Goal: Check status: Check status

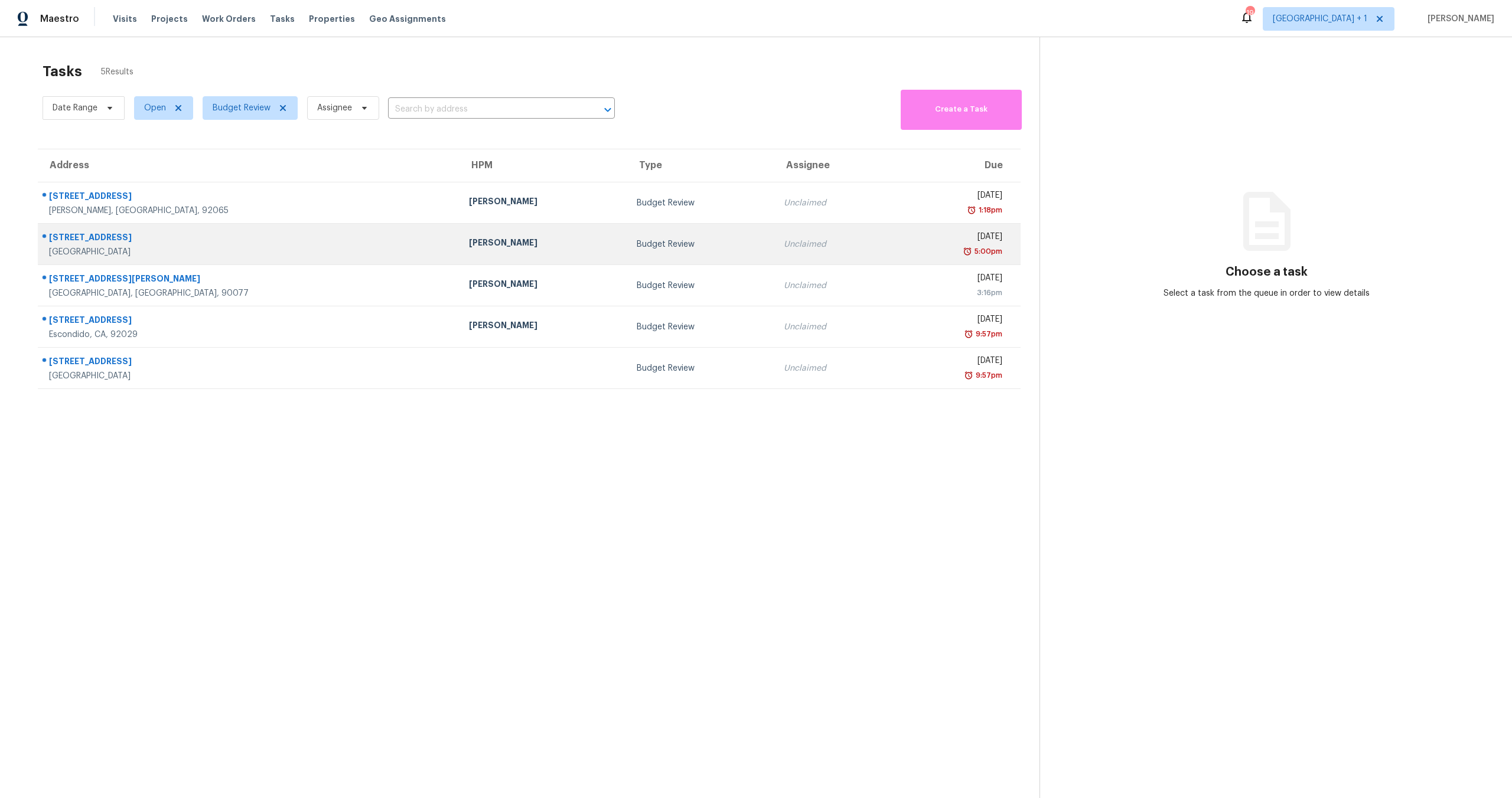
click at [459, 229] on td "Sean Hatfield" at bounding box center [543, 244] width 167 height 41
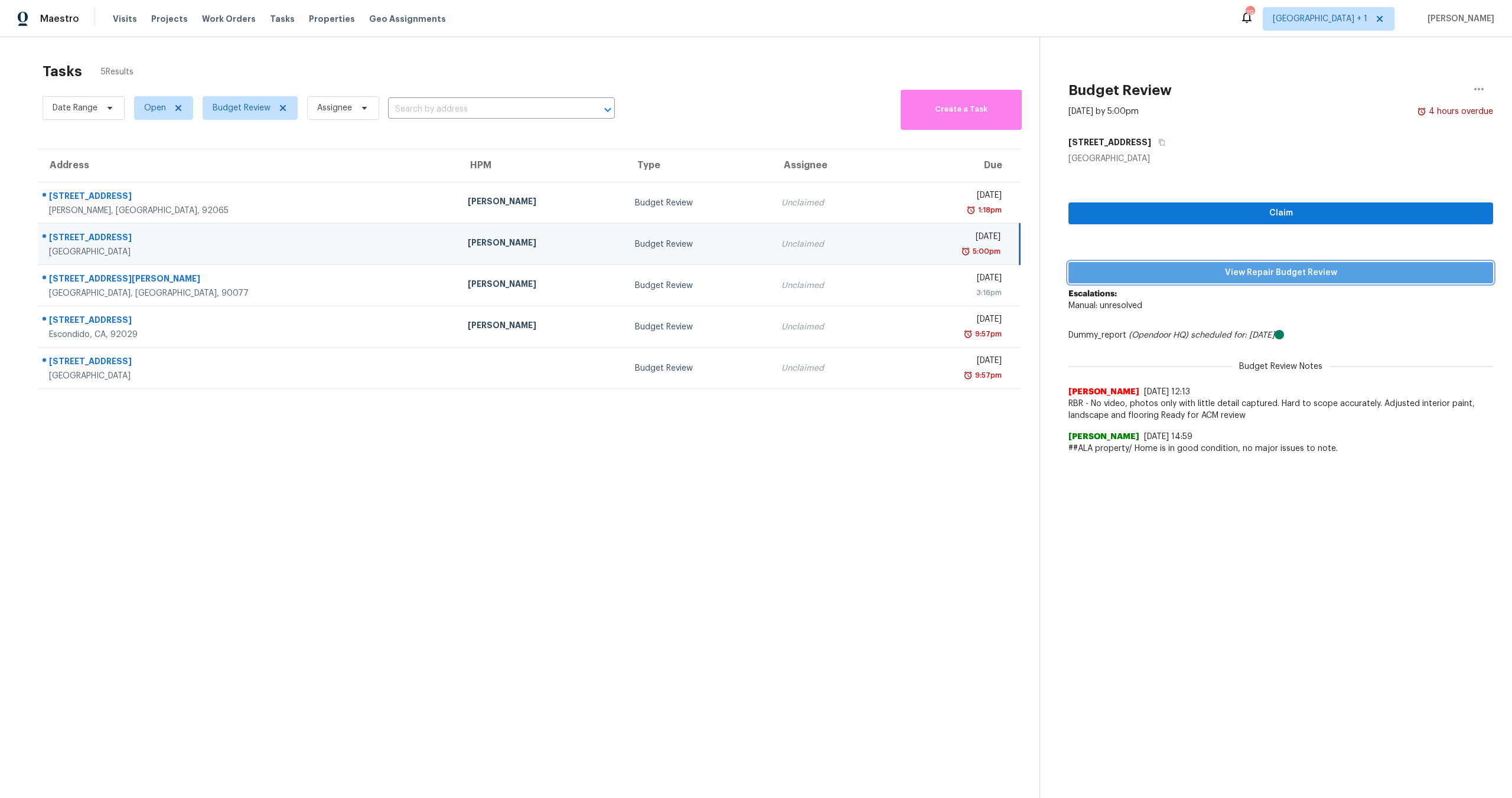
click at [1235, 278] on span "View Repair Budget Review" at bounding box center [1281, 273] width 406 height 15
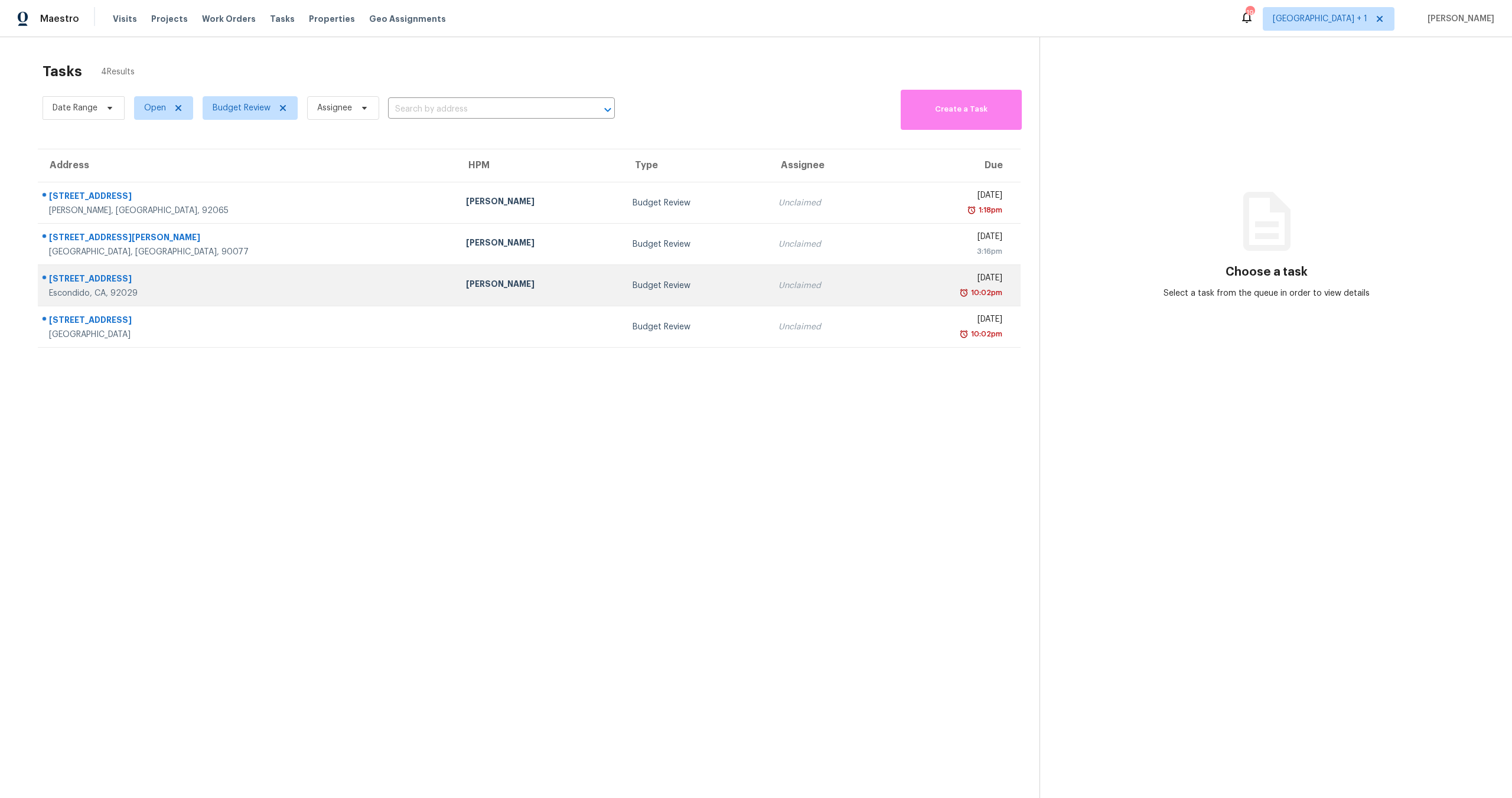
click at [895, 291] on div "10:02pm" at bounding box center [949, 293] width 107 height 12
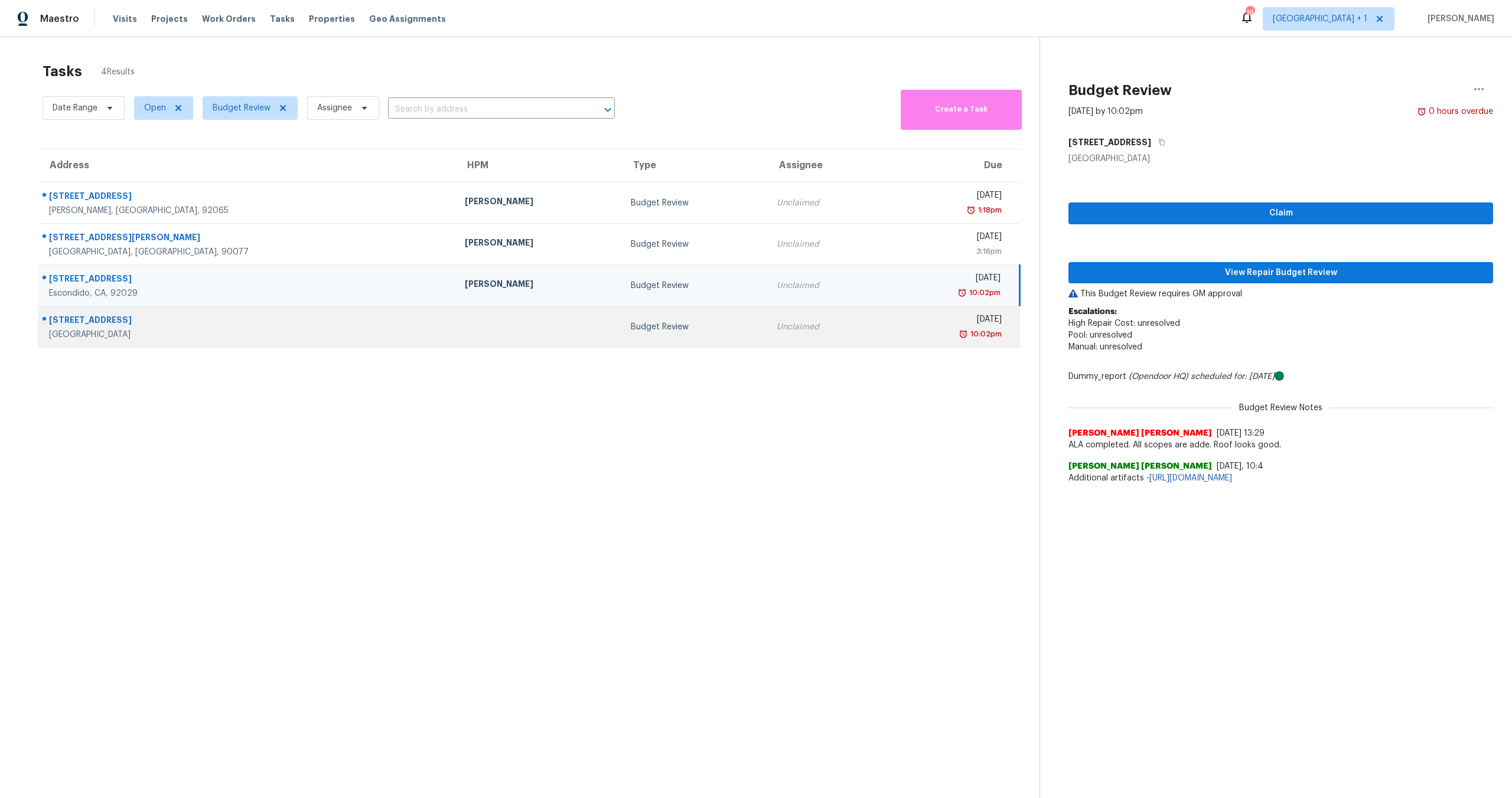
click at [893, 333] on div "10:02pm" at bounding box center [947, 334] width 108 height 12
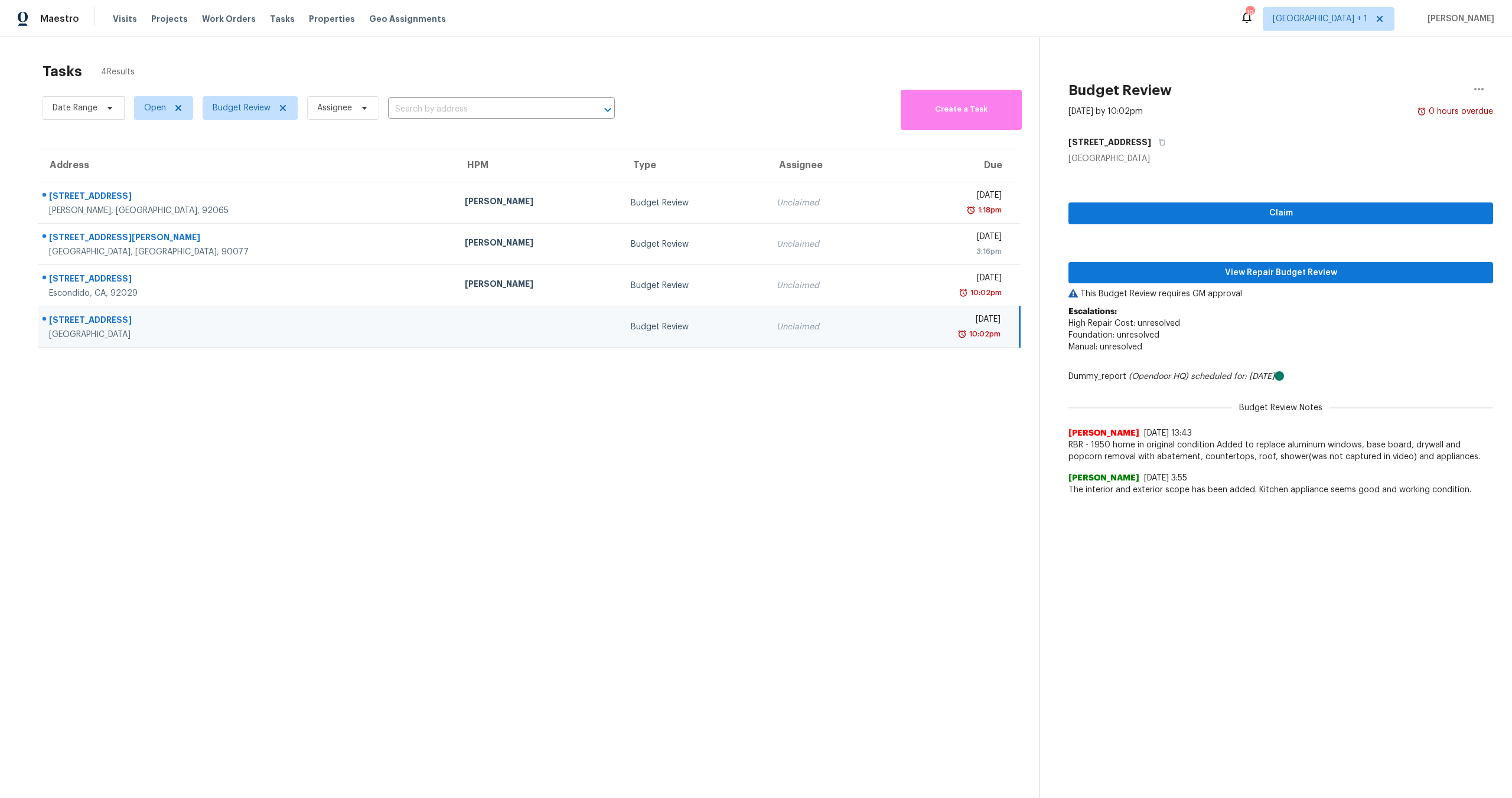
click at [877, 434] on section "Tasks 4 Results Date Range Open Budget Review Assignee ​ Create a Task Address …" at bounding box center [529, 446] width 1021 height 779
click at [1313, 277] on span "View Repair Budget Review" at bounding box center [1281, 273] width 406 height 15
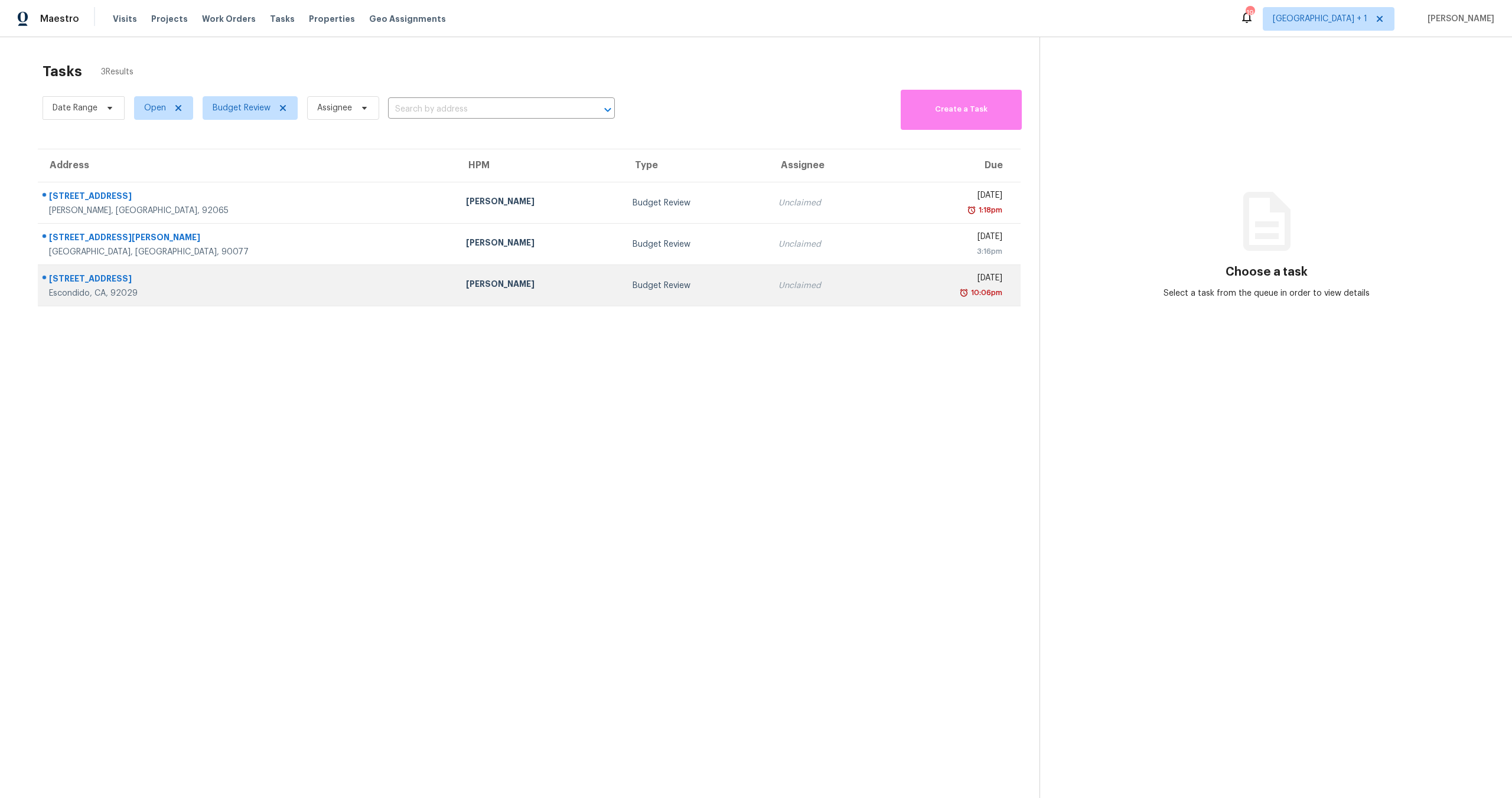
click at [895, 276] on div "[DATE]" at bounding box center [949, 280] width 107 height 15
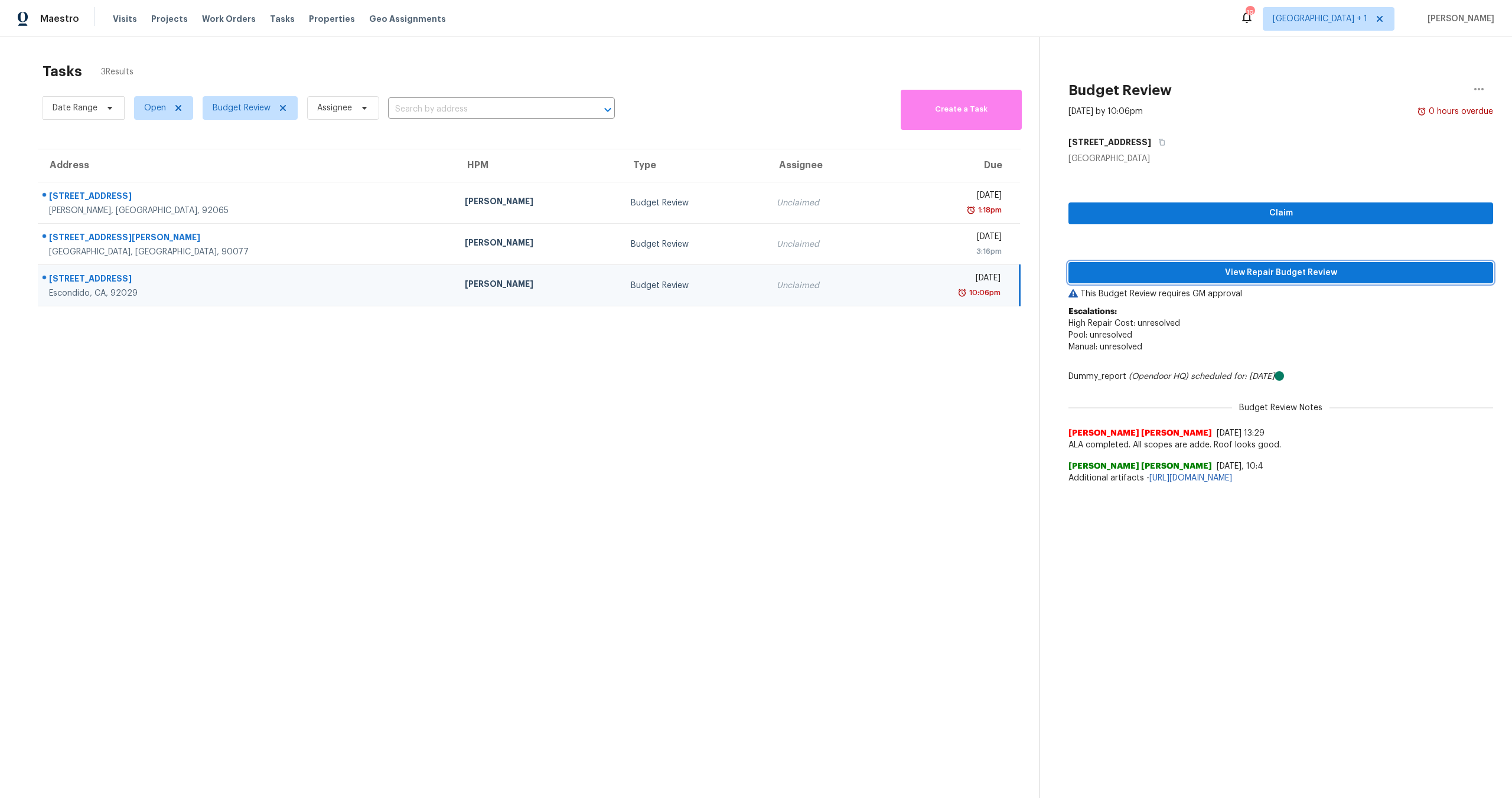
click at [1254, 270] on span "View Repair Budget Review" at bounding box center [1281, 273] width 406 height 15
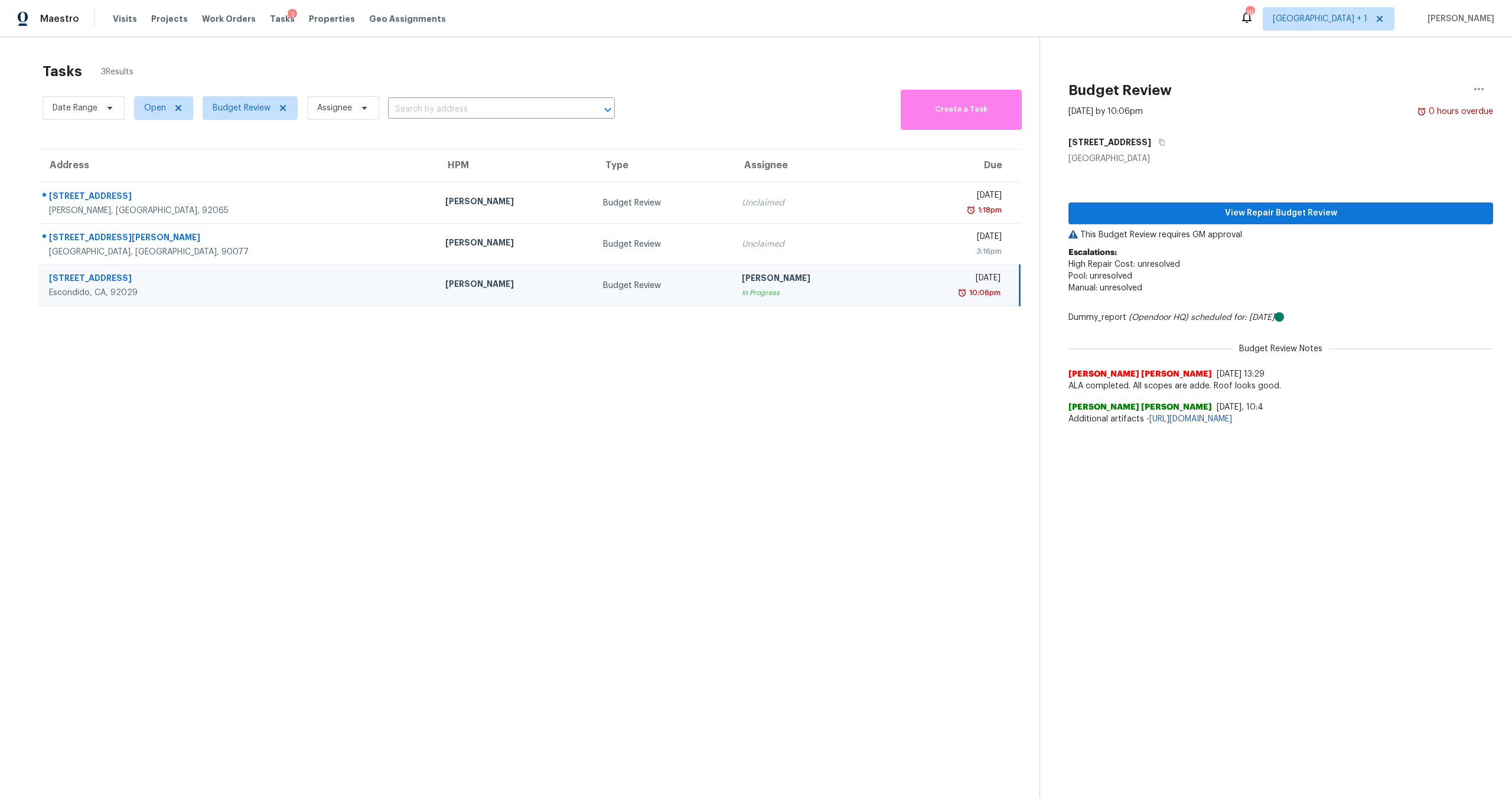
click at [826, 418] on section "Tasks 3 Results Date Range Open Budget Review Assignee ​ Create a Task Address …" at bounding box center [529, 446] width 1021 height 779
